Goal: Task Accomplishment & Management: Manage account settings

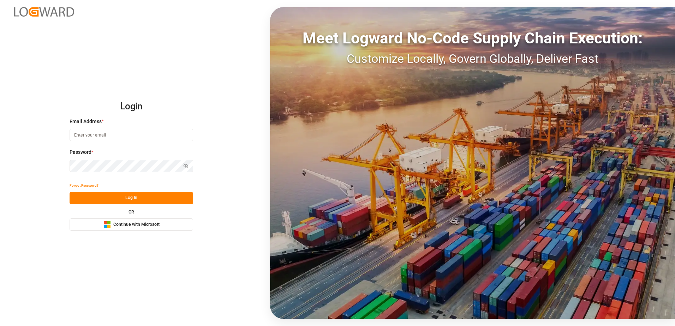
click at [169, 227] on button "Microsoft Logo Continue with Microsoft" at bounding box center [132, 225] width 124 height 12
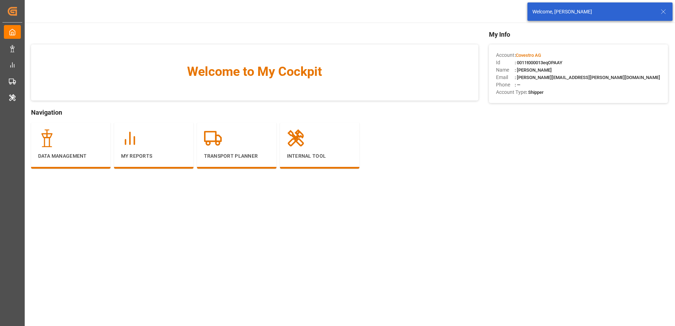
click at [664, 13] on icon at bounding box center [664, 11] width 8 height 8
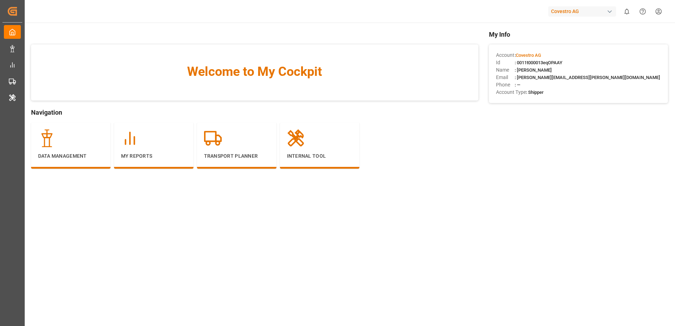
click at [591, 12] on div "Covestro AG" at bounding box center [583, 11] width 68 height 10
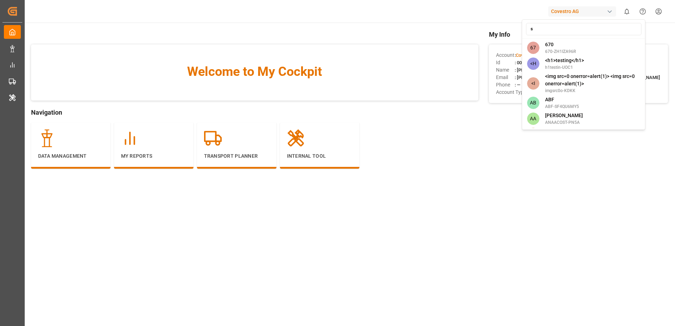
type input "sh"
